Goal: Use online tool/utility

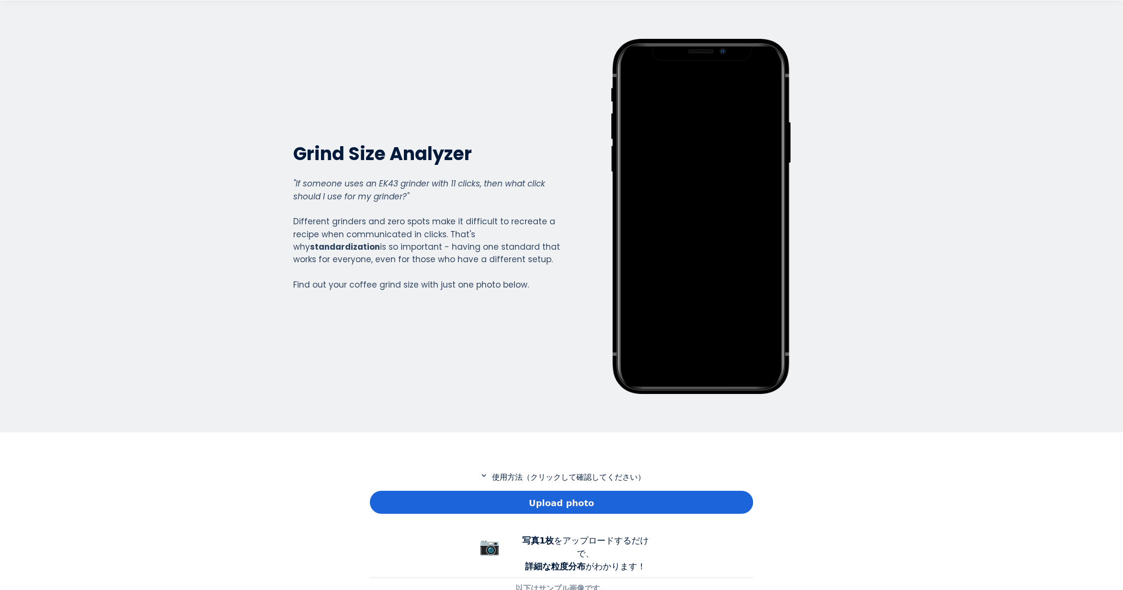
scroll to position [692, 383]
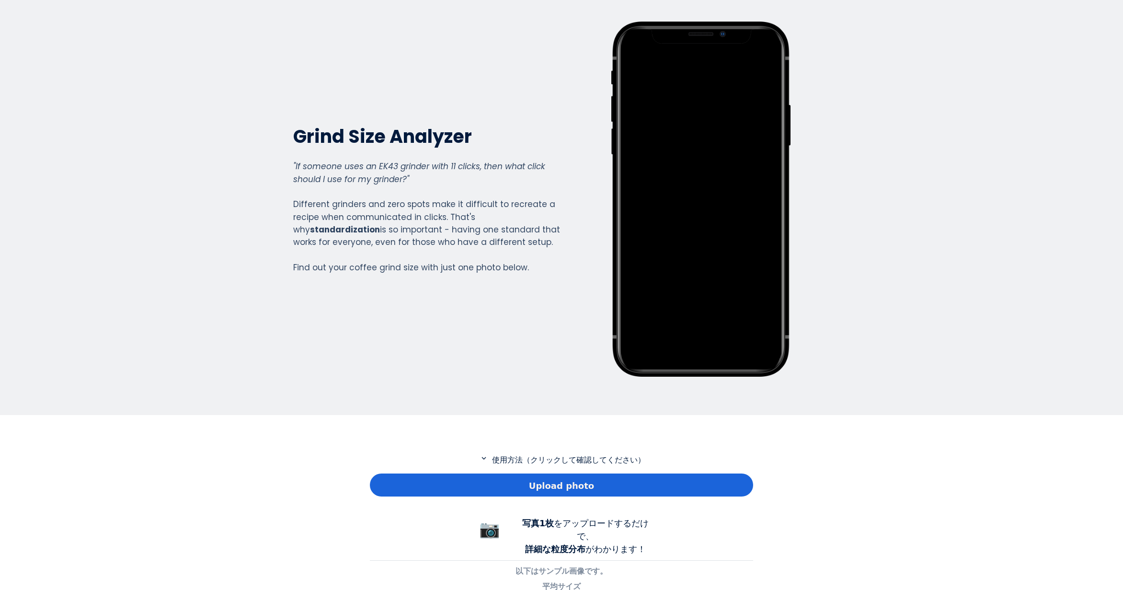
click at [449, 480] on div "Upload photo" at bounding box center [561, 484] width 383 height 23
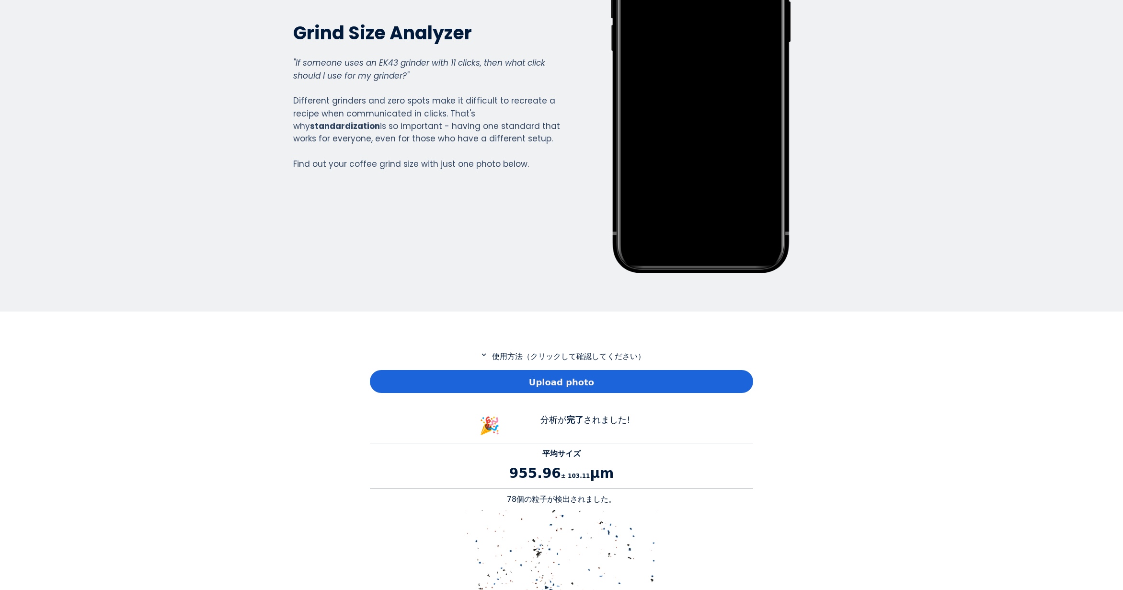
scroll to position [239, 0]
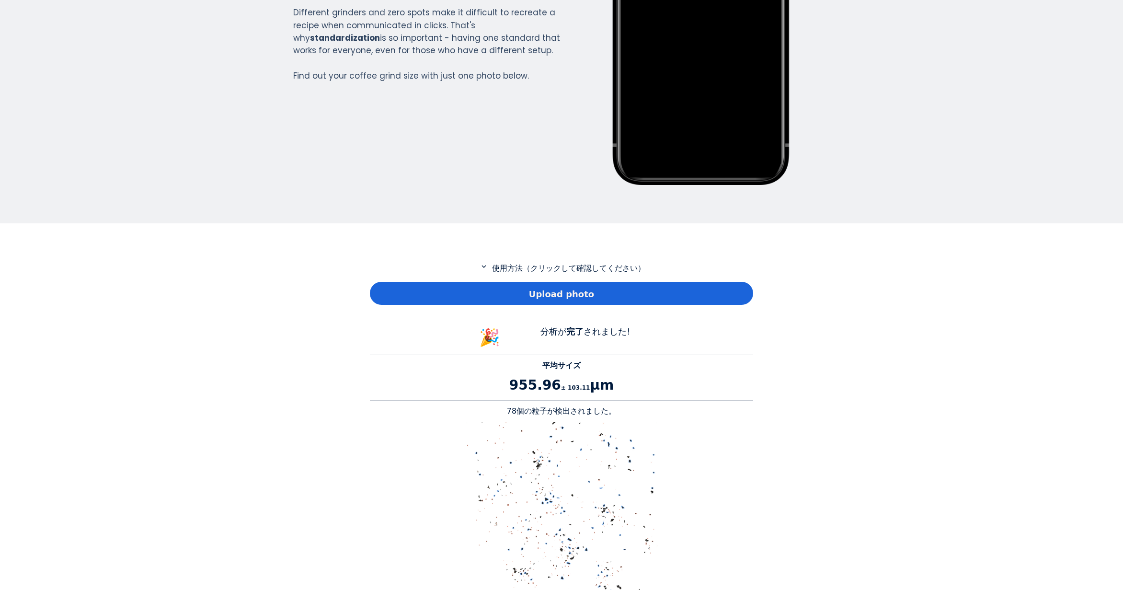
click at [515, 410] on p "78個の粒子が検出されました。" at bounding box center [561, 410] width 383 height 11
copy p "78"
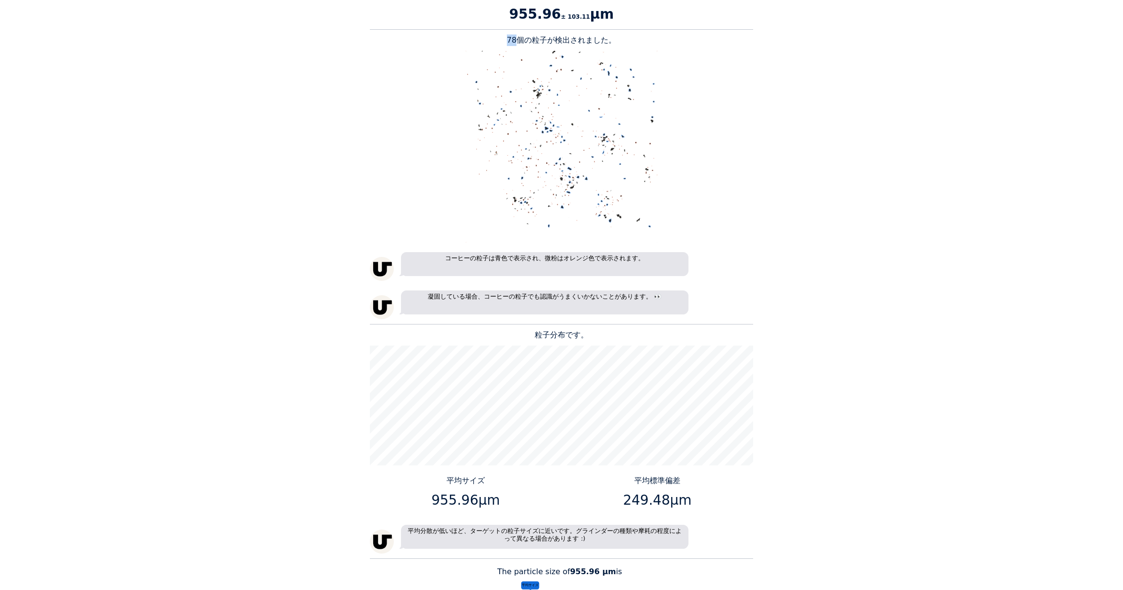
scroll to position [670, 0]
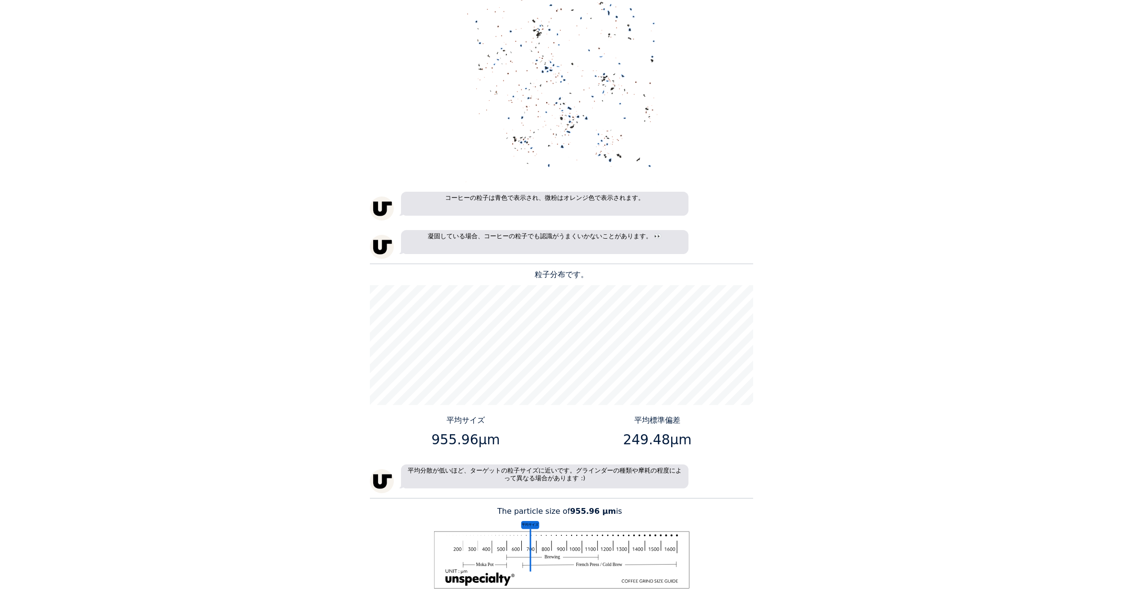
click at [470, 437] on p "955.96μm" at bounding box center [466, 440] width 184 height 20
drag, startPoint x: 471, startPoint y: 438, endPoint x: 423, endPoint y: 439, distance: 47.9
click at [423, 439] on p "955.96μm" at bounding box center [466, 440] width 184 height 20
copy p "955.96"
drag, startPoint x: 663, startPoint y: 445, endPoint x: 628, endPoint y: 444, distance: 35.0
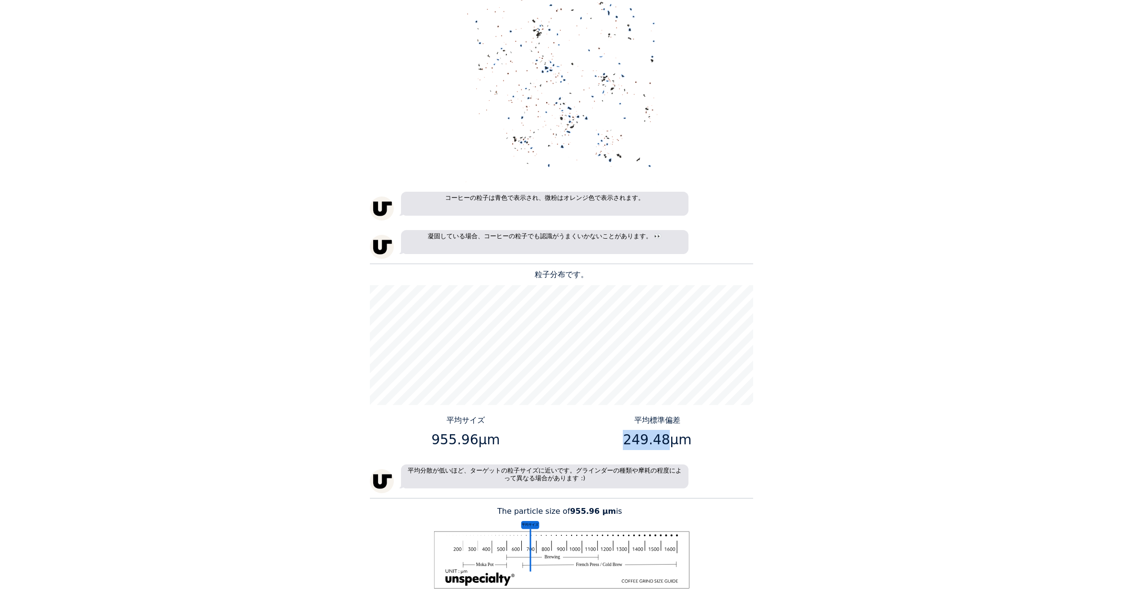
click at [628, 444] on p "249.48μm" at bounding box center [657, 440] width 184 height 20
copy p "249.48"
